Goal: Task Accomplishment & Management: Use online tool/utility

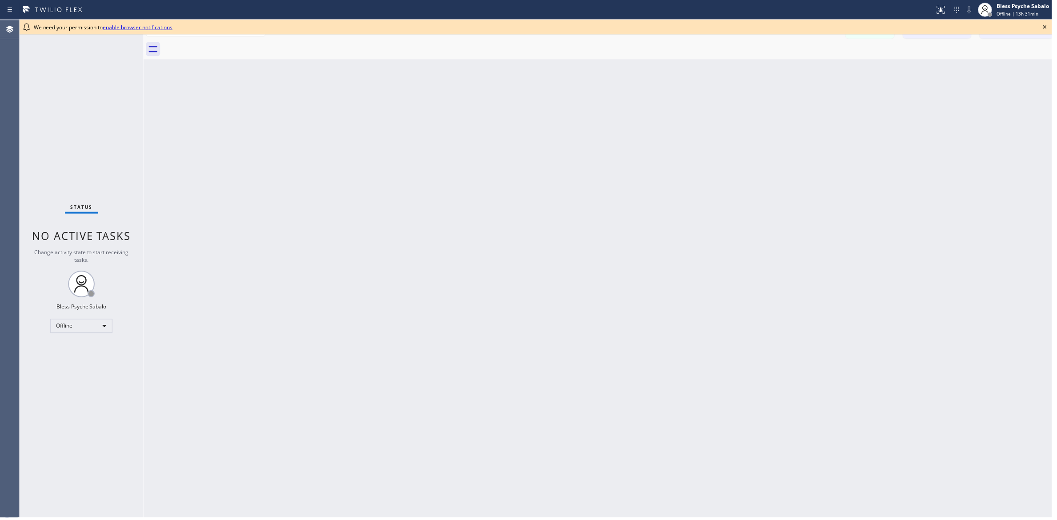
click at [1057, 24] on html "Status report No issues detected If you experience an issue, please download th…" at bounding box center [528, 260] width 1057 height 520
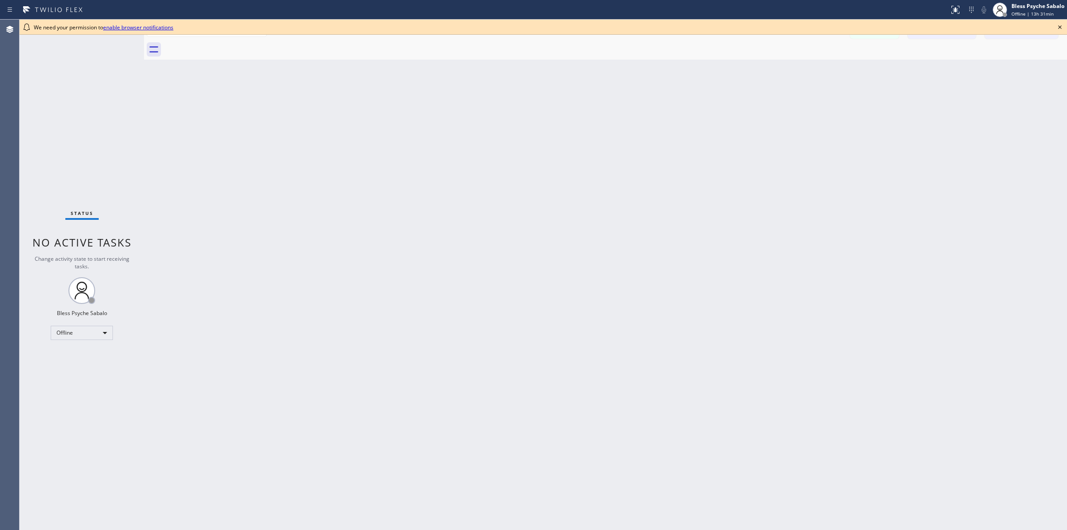
click at [1059, 25] on icon at bounding box center [1060, 27] width 11 height 11
